Goal: Browse casually

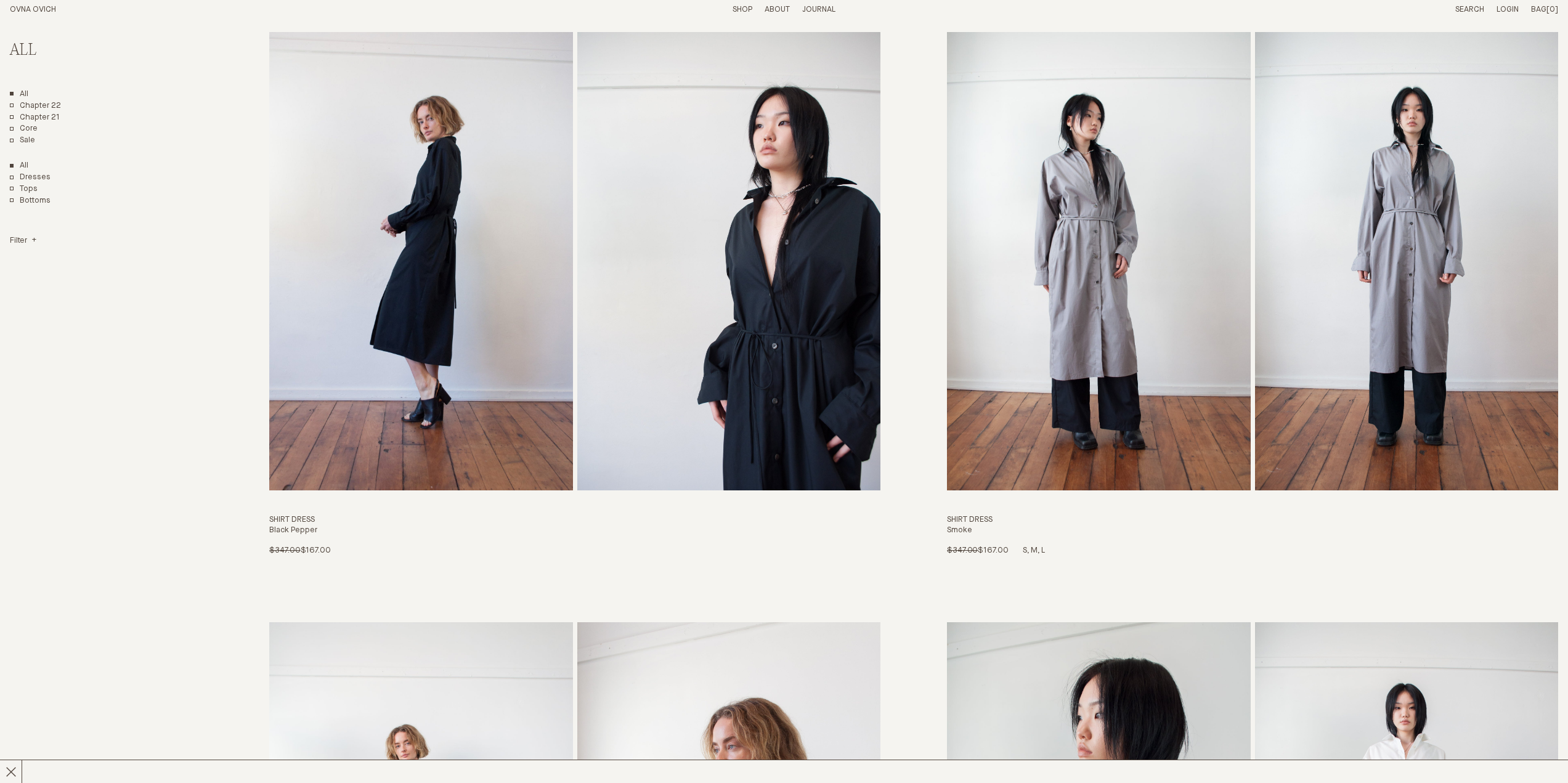
scroll to position [6586, 0]
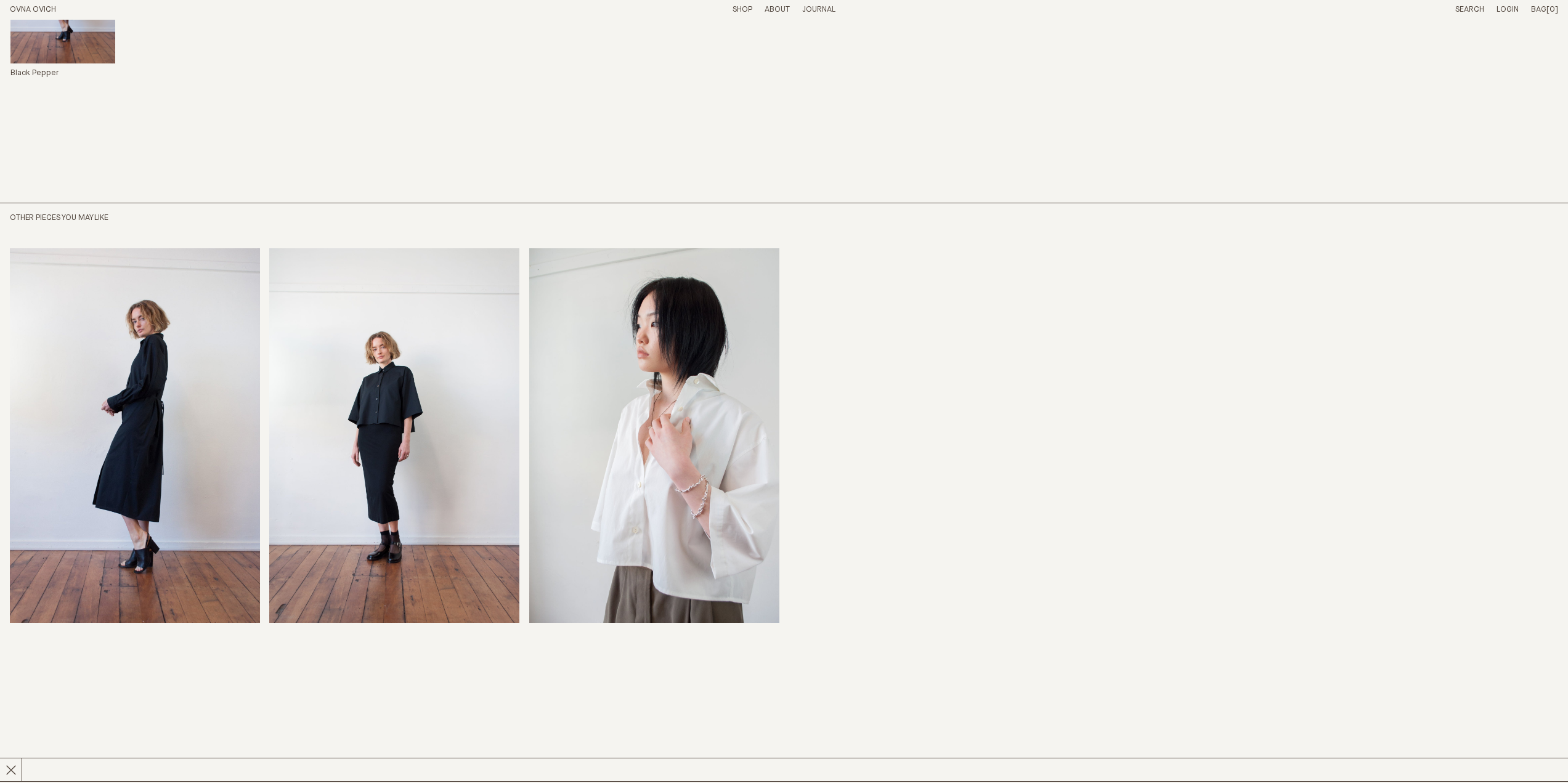
scroll to position [1233, 0]
